Goal: Use online tool/utility: Use online tool/utility

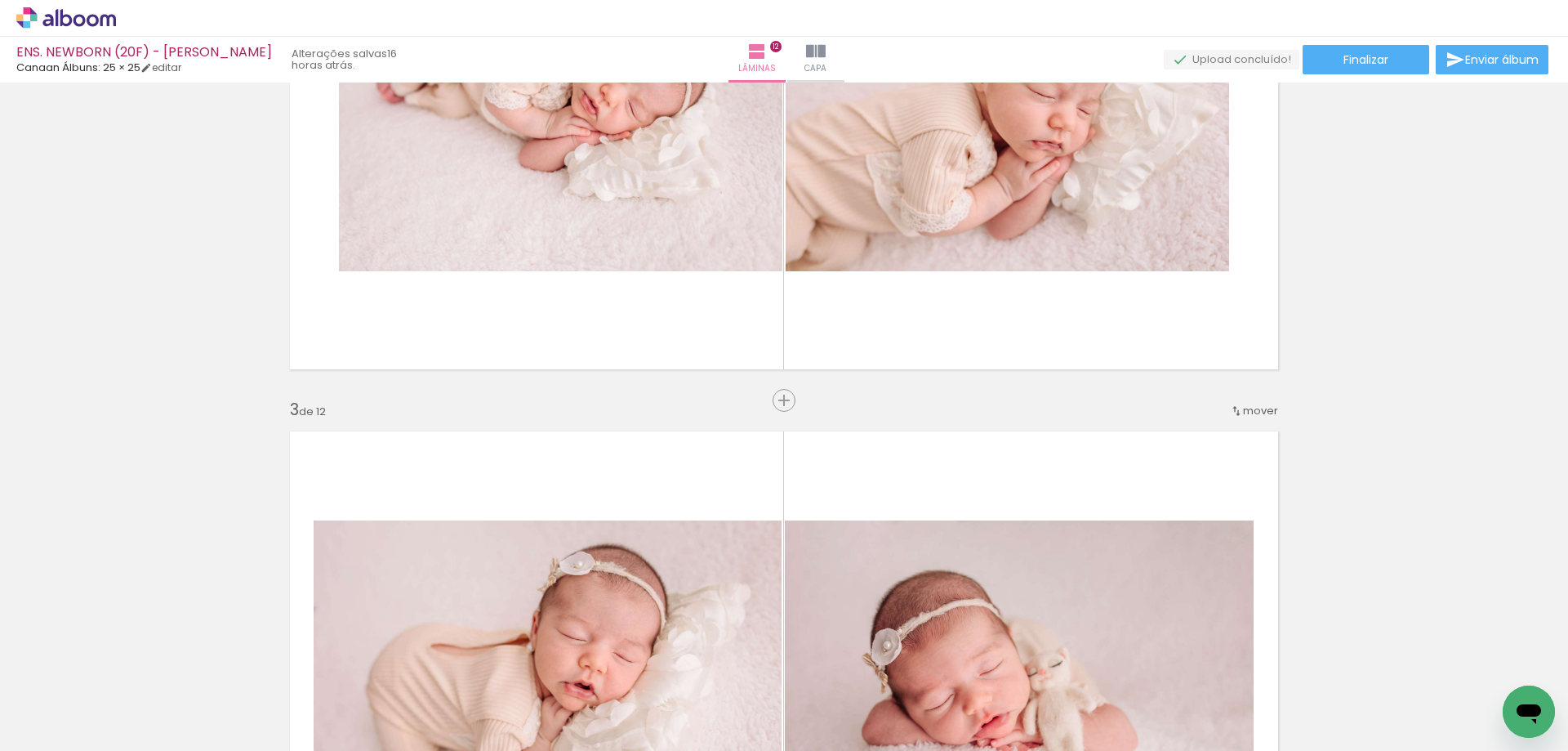
scroll to position [572, 0]
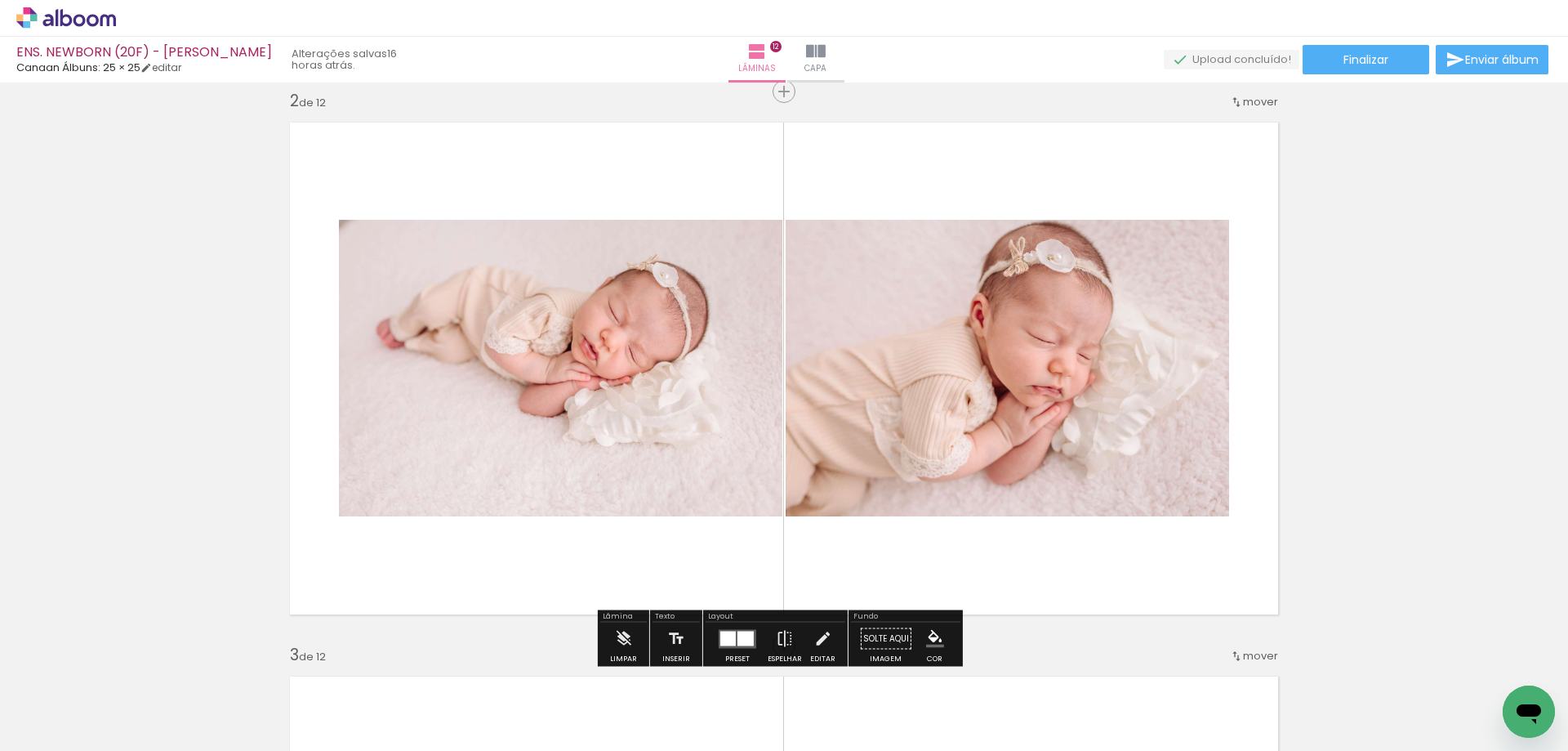
click at [741, 632] on div at bounding box center [746, 638] width 17 height 15
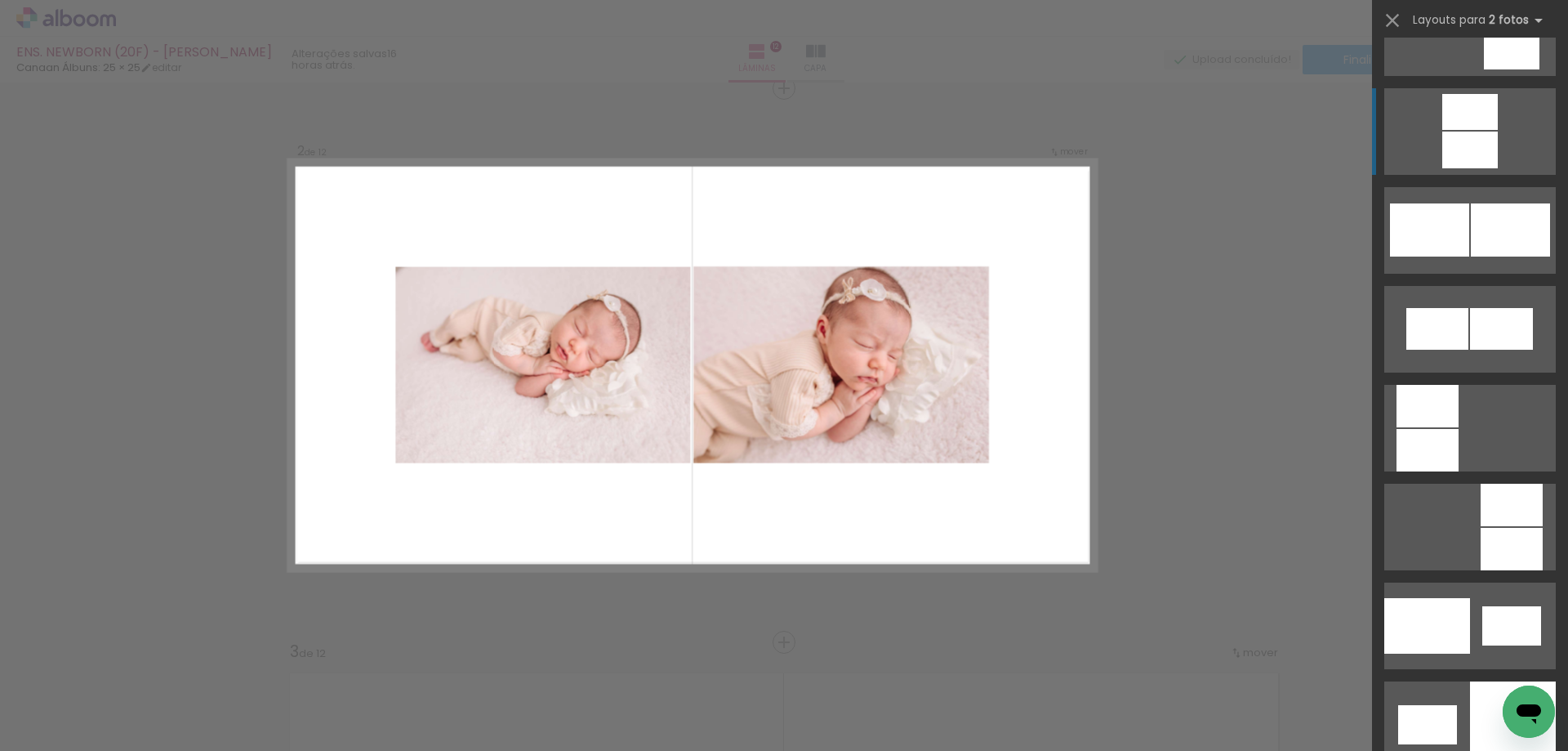
scroll to position [1707, 0]
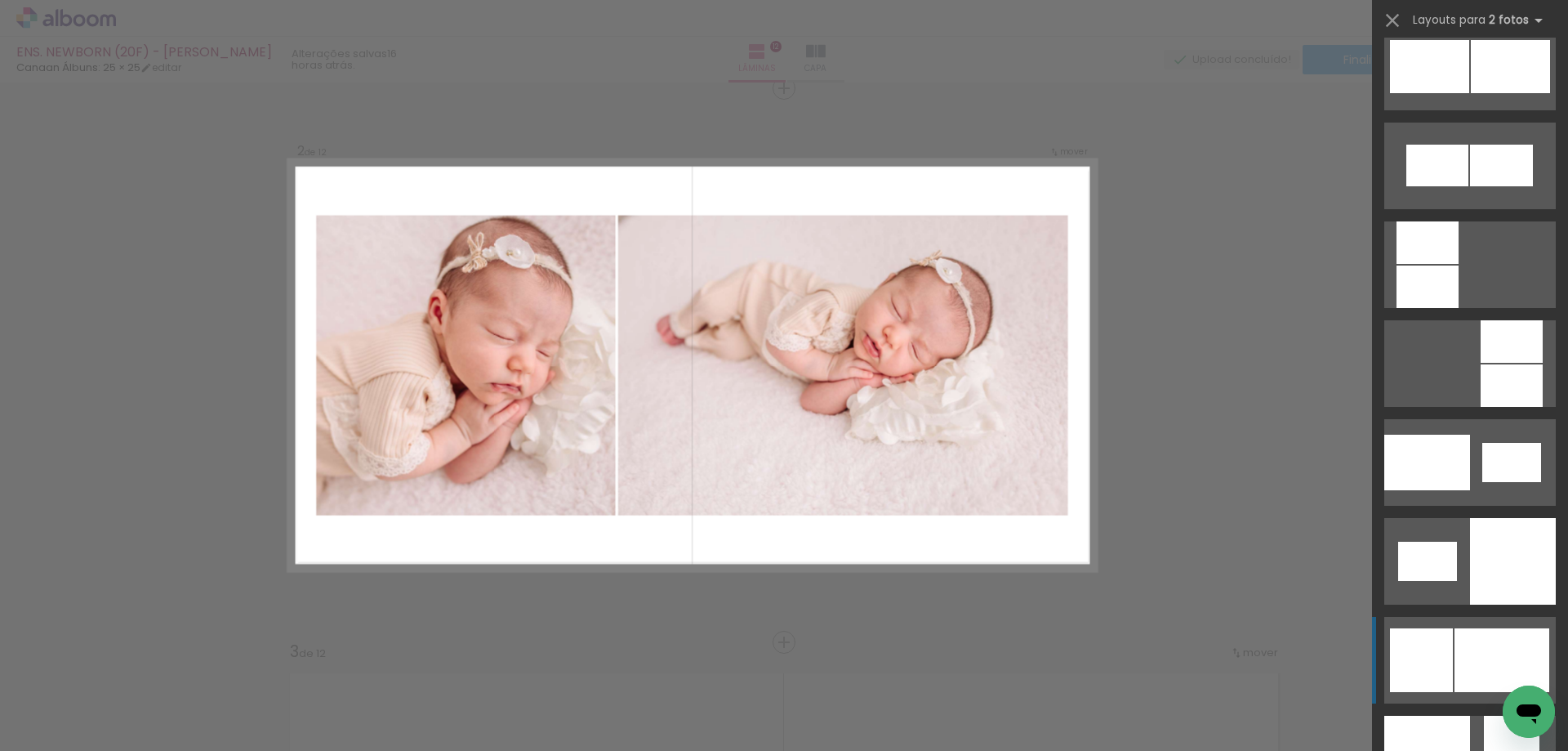
click at [1467, 637] on div at bounding box center [1502, 660] width 95 height 64
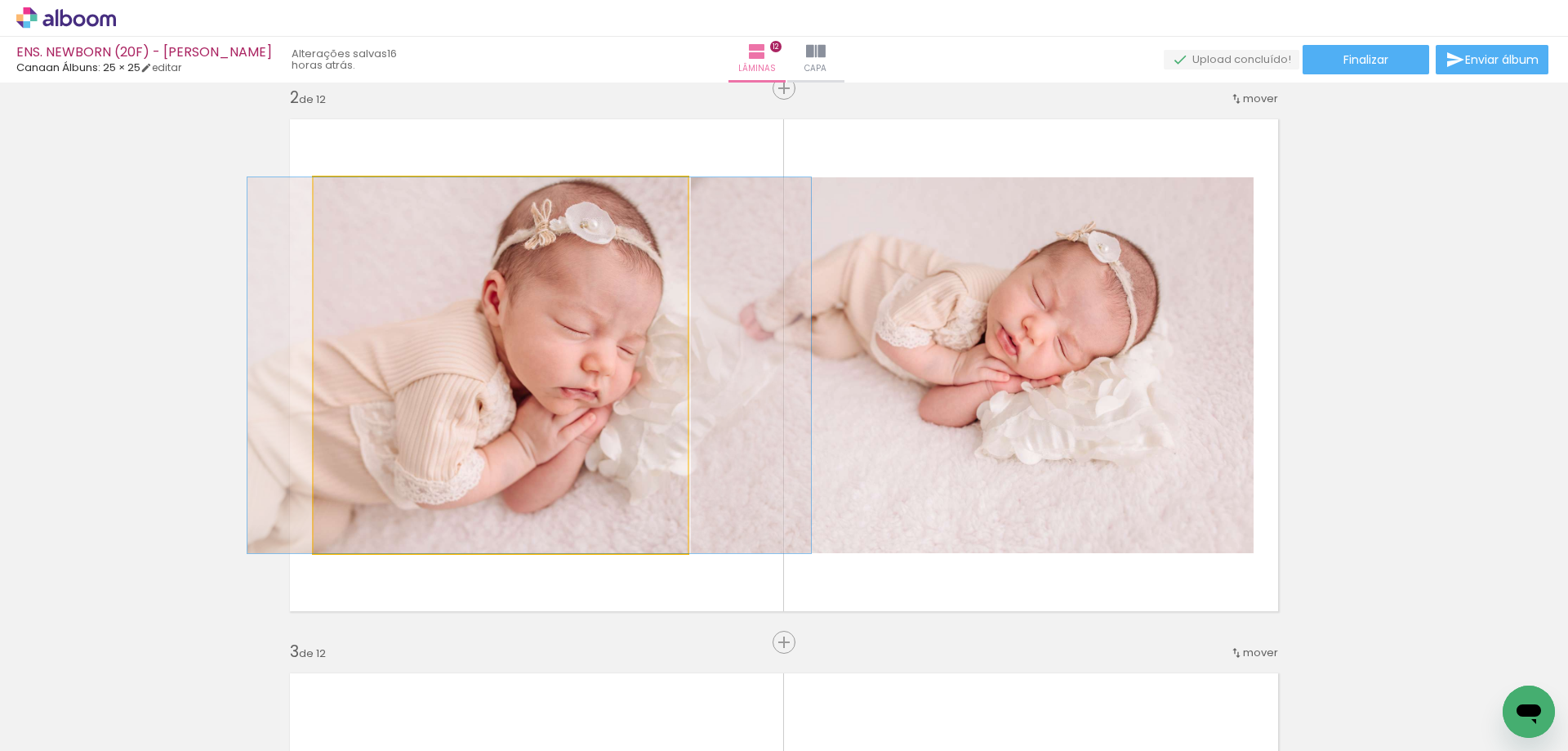
drag, startPoint x: 532, startPoint y: 437, endPoint x: 560, endPoint y: 440, distance: 28.2
drag, startPoint x: 557, startPoint y: 392, endPoint x: 561, endPoint y: 421, distance: 29.3
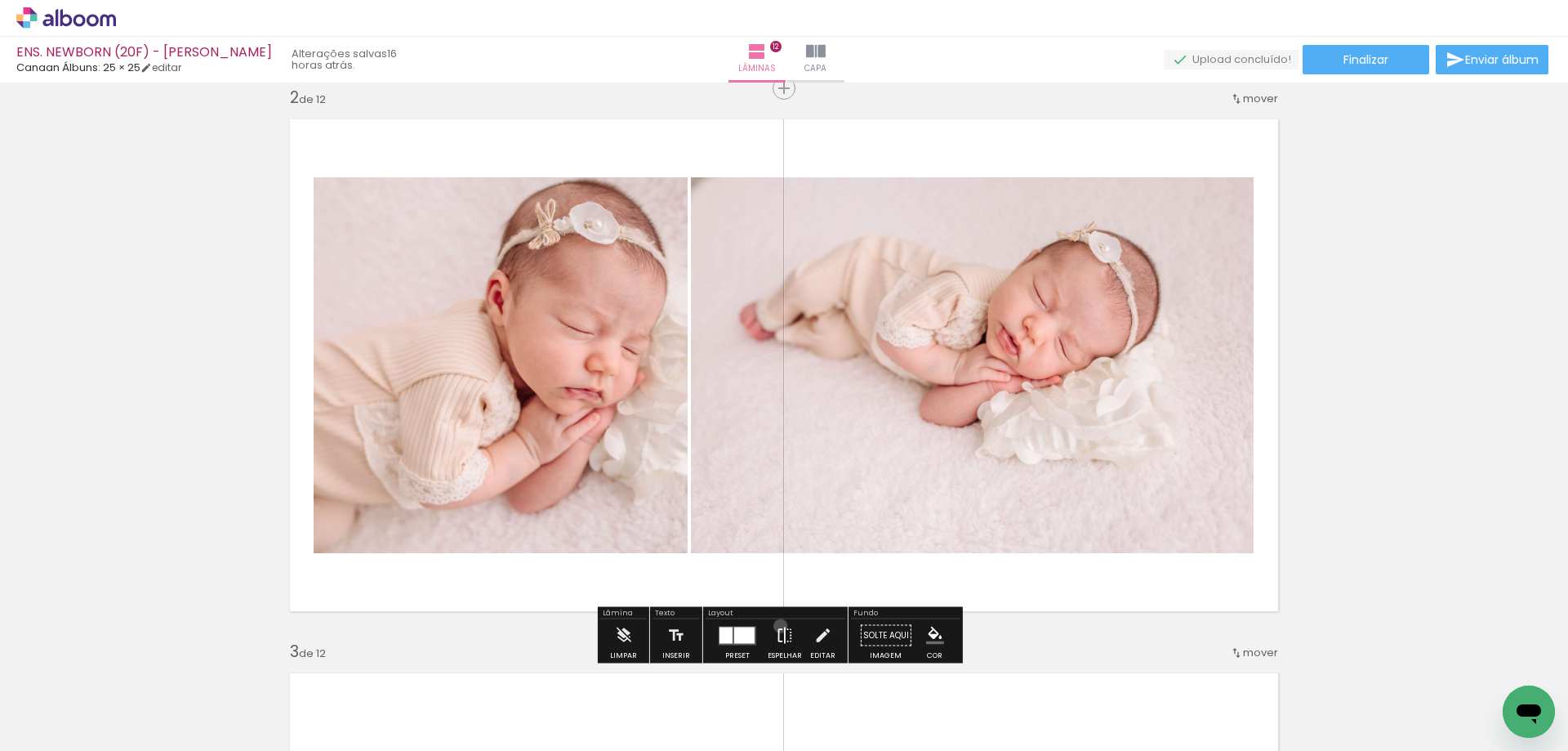
click at [777, 626] on iron-icon at bounding box center [785, 635] width 18 height 32
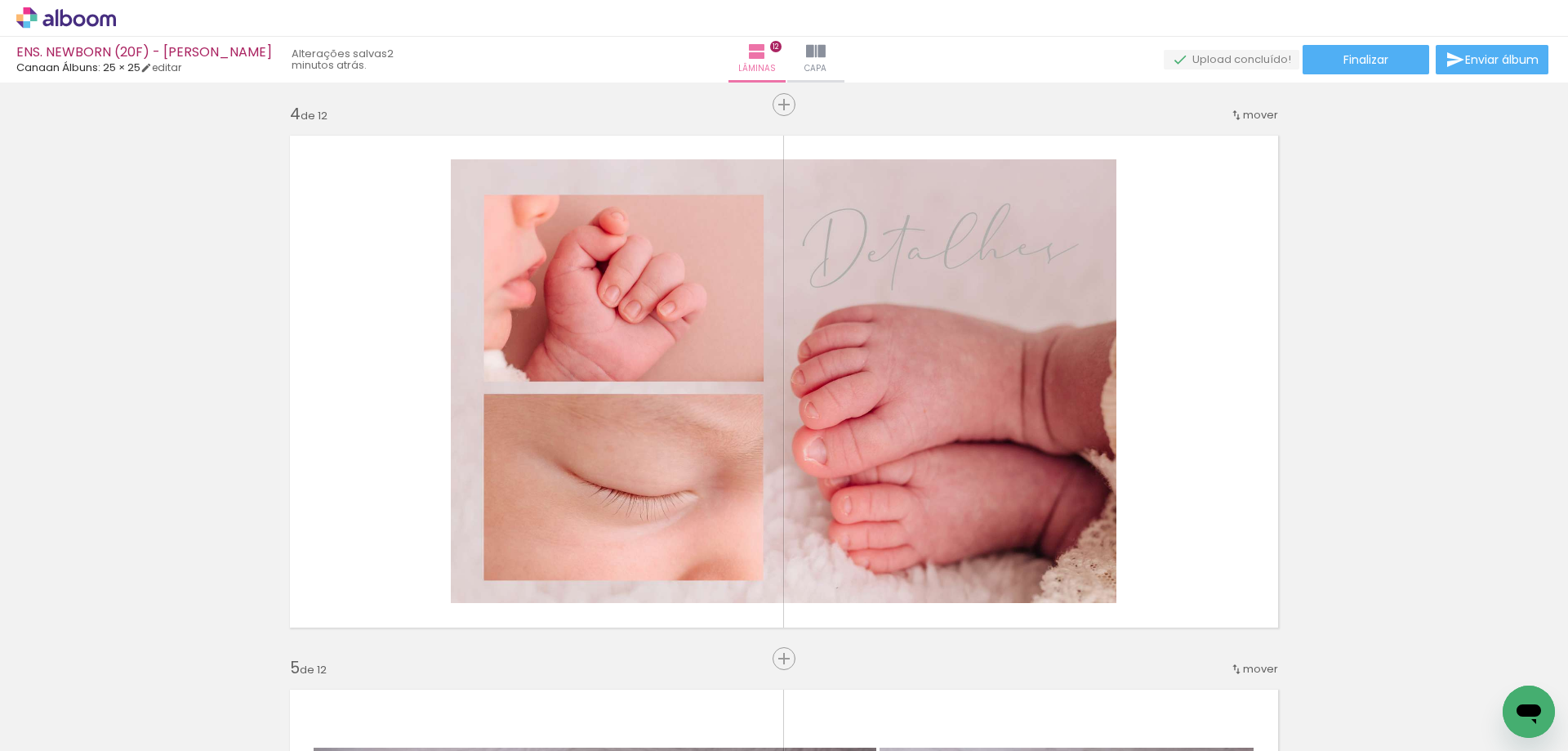
scroll to position [1504, 0]
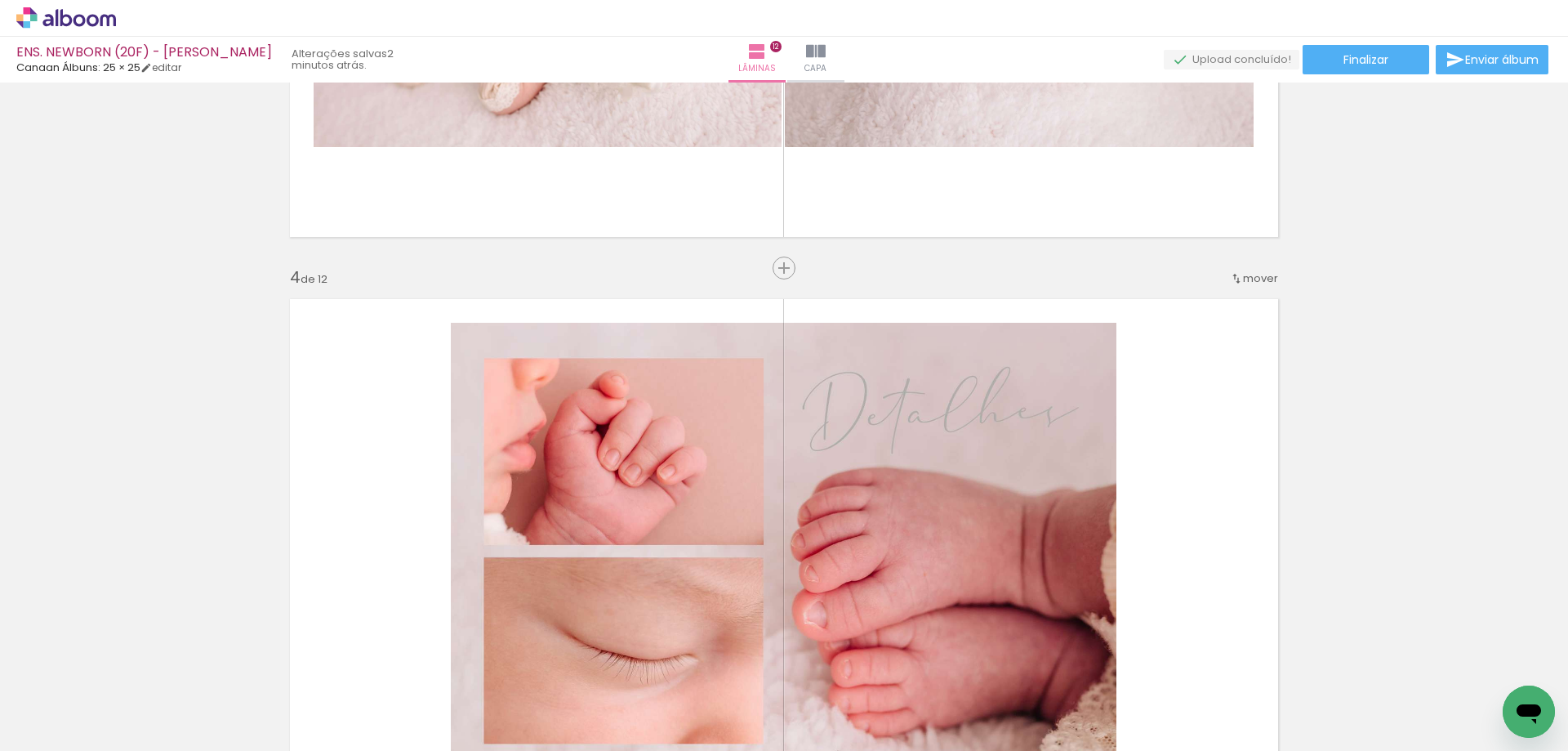
click at [1243, 276] on span "mover" at bounding box center [1261, 279] width 35 height 16
click at [1234, 271] on paper-item "antes da 1" at bounding box center [1200, 276] width 124 height 27
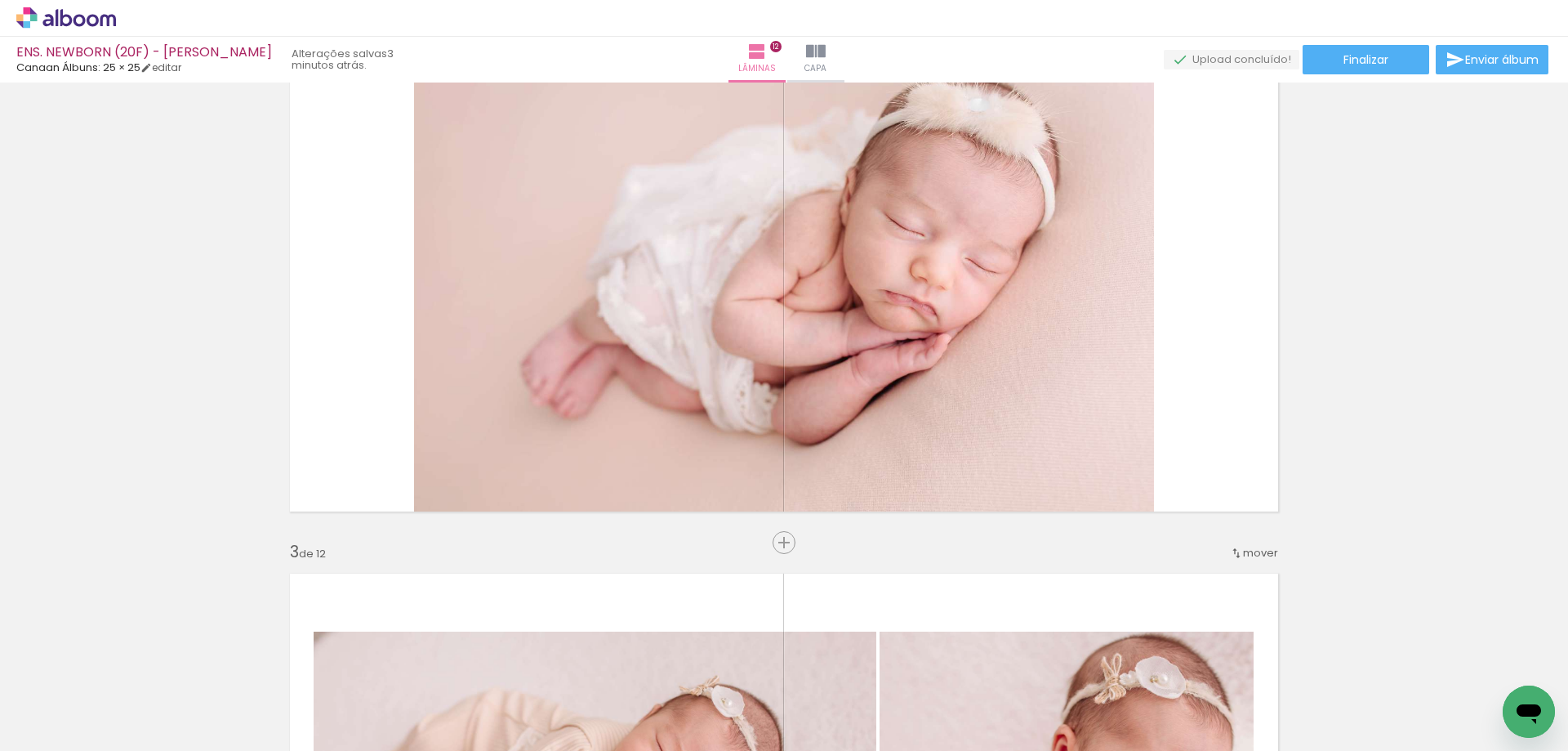
scroll to position [348, 0]
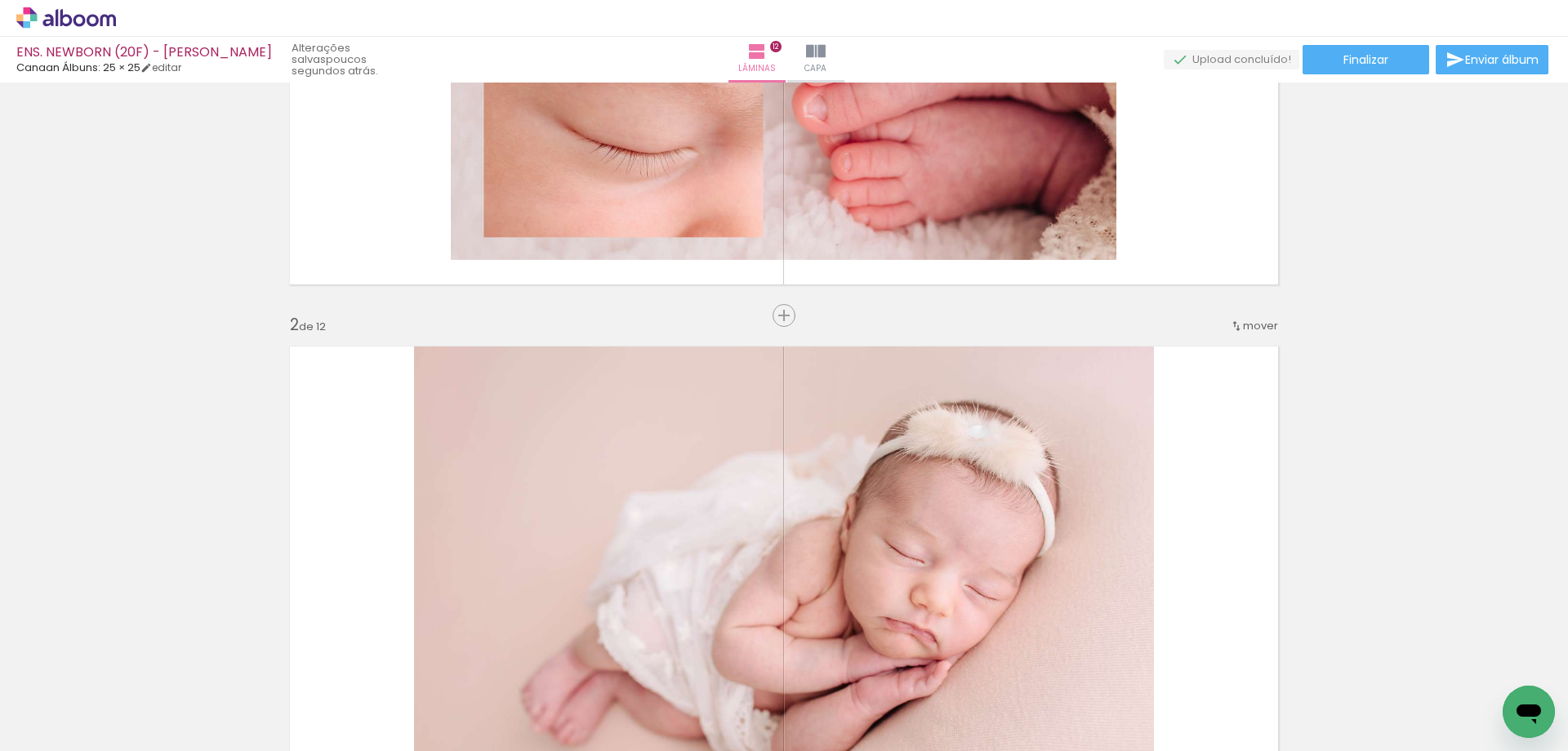
click at [1250, 331] on span "mover" at bounding box center [1261, 326] width 35 height 16
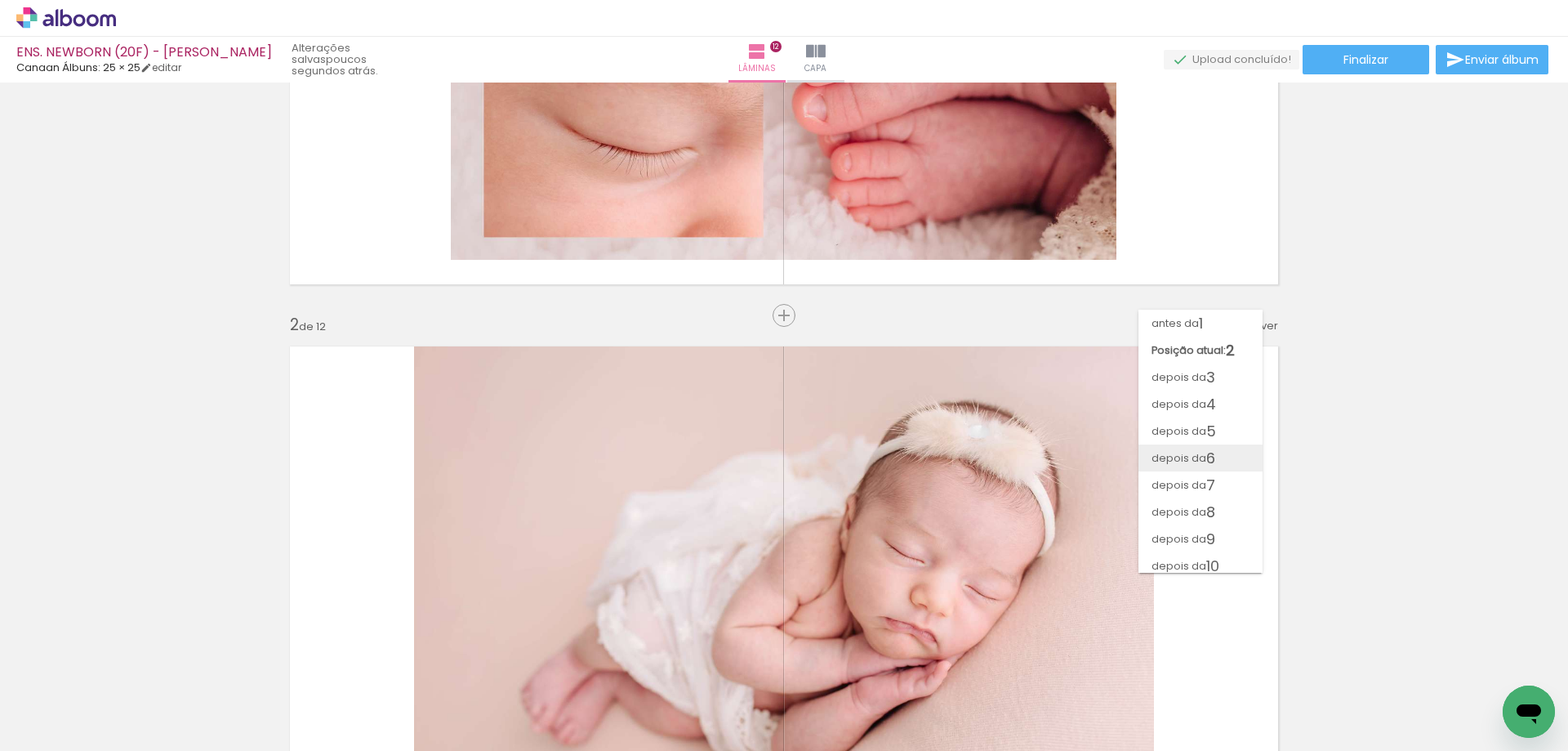
click at [1240, 458] on paper-item "depois da 6" at bounding box center [1200, 459] width 124 height 27
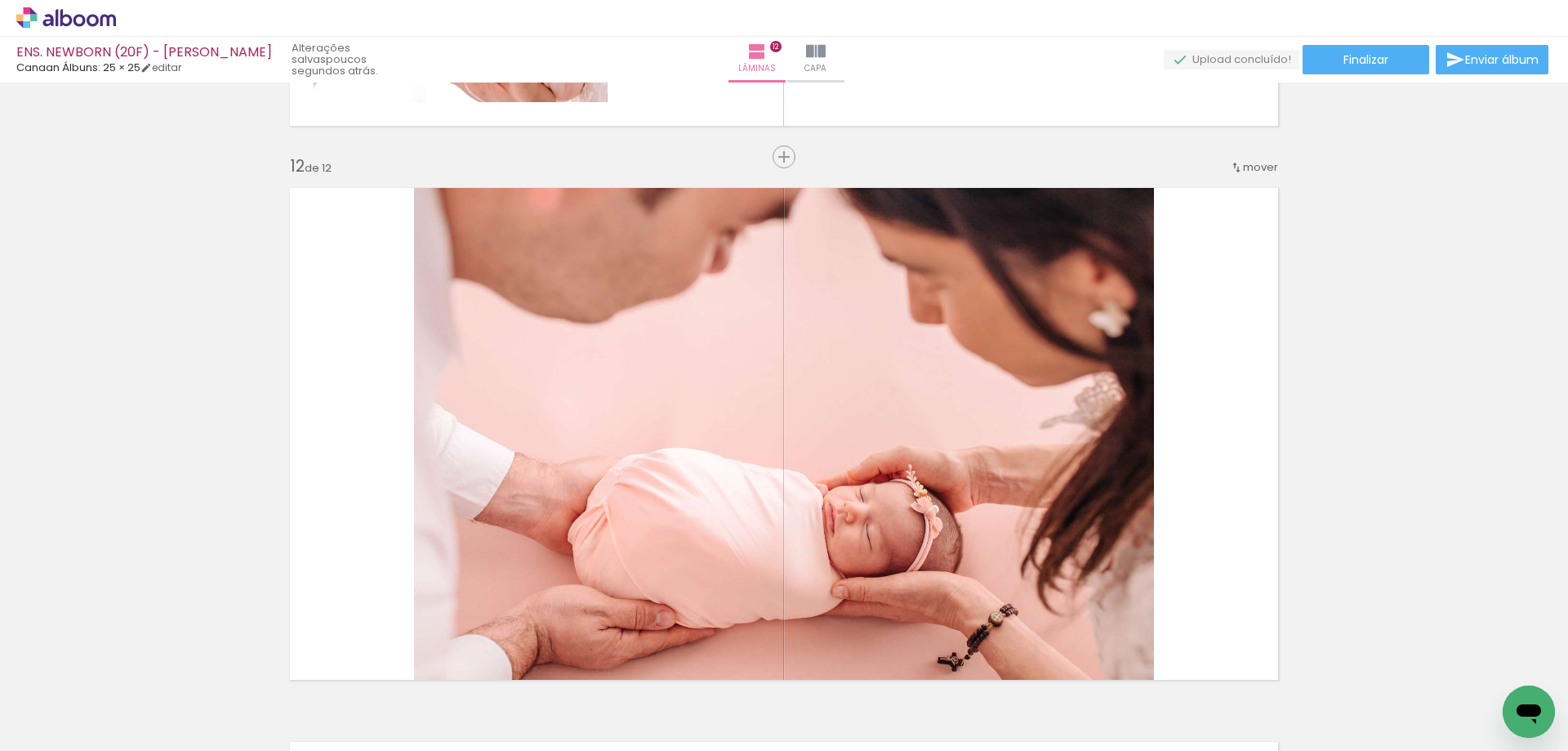
scroll to position [0, 584]
drag, startPoint x: 1102, startPoint y: 743, endPoint x: 27, endPoint y: 51, distance: 1278.5
